Goal: Use online tool/utility: Utilize a website feature to perform a specific function

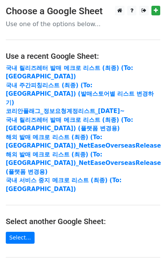
scroll to position [139, 0]
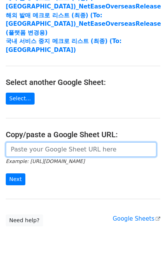
click at [55, 142] on input "url" at bounding box center [81, 149] width 151 height 15
paste input "[URL][DOMAIN_NAME]"
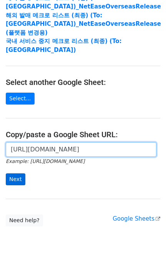
scroll to position [0, 277]
type input "[URL][DOMAIN_NAME]"
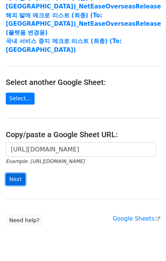
click at [17, 173] on input "Next" at bounding box center [16, 179] width 20 height 12
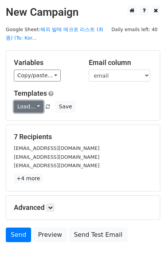
click at [28, 103] on link "Load..." at bounding box center [29, 107] width 30 height 12
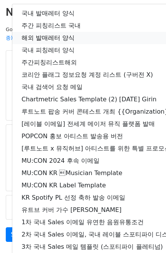
click at [63, 38] on link "해외 발매레터 양식" at bounding box center [135, 38] width 247 height 12
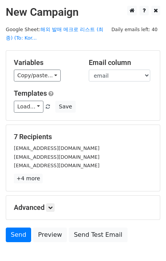
click at [101, 124] on div "7 Recipients [EMAIL_ADDRESS][DOMAIN_NAME] [EMAIL_ADDRESS][DOMAIN_NAME] [EMAIL_A…" at bounding box center [83, 157] width 154 height 67
